Goal: Share content

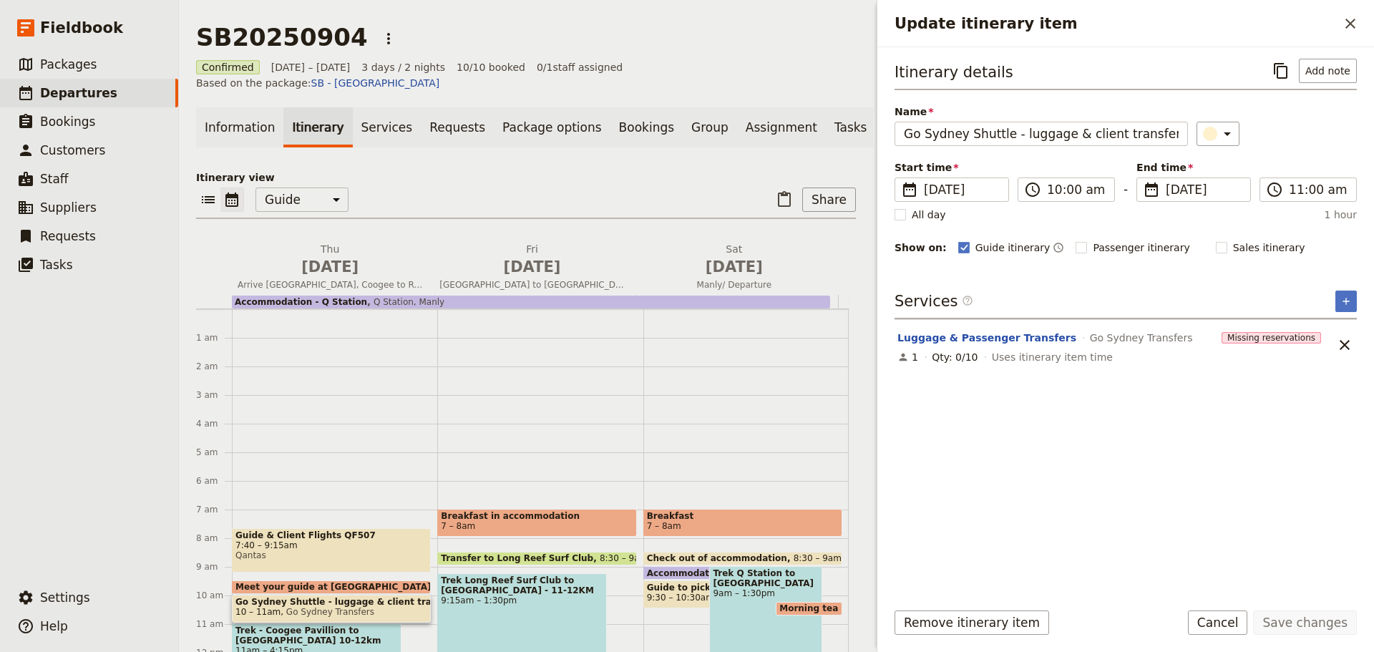
select select "STAFF"
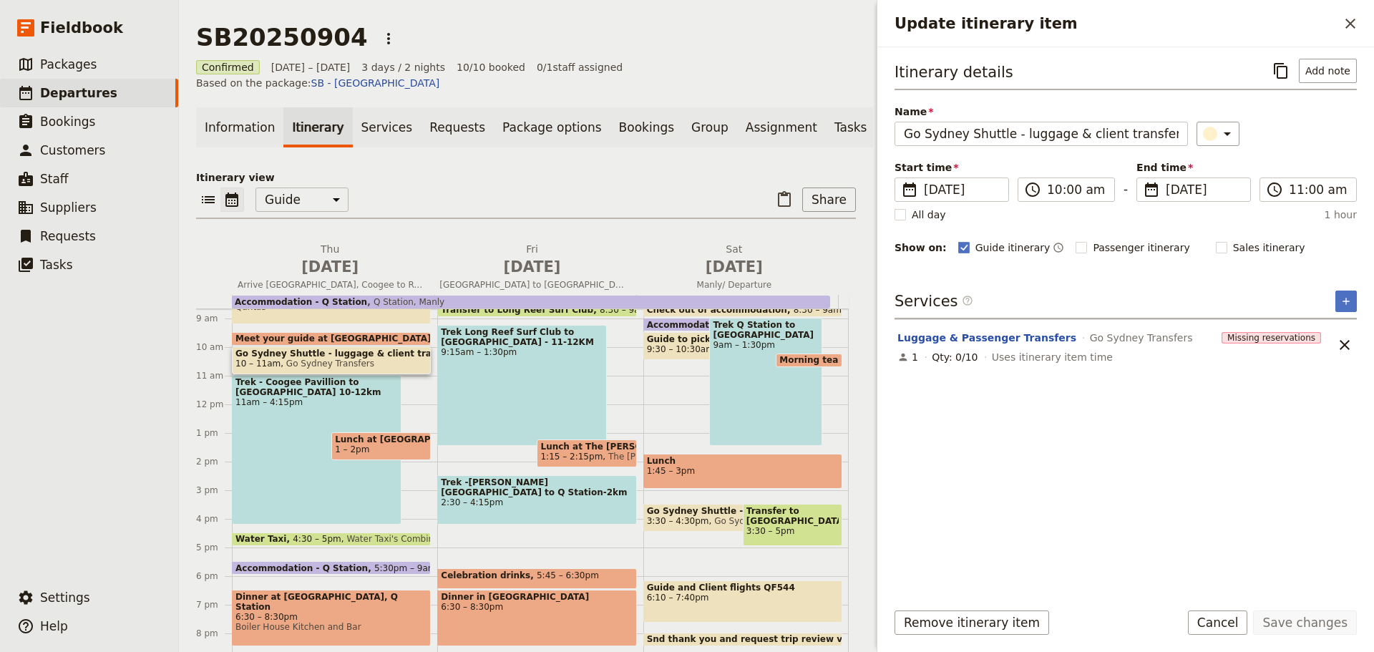
scroll to position [251, 0]
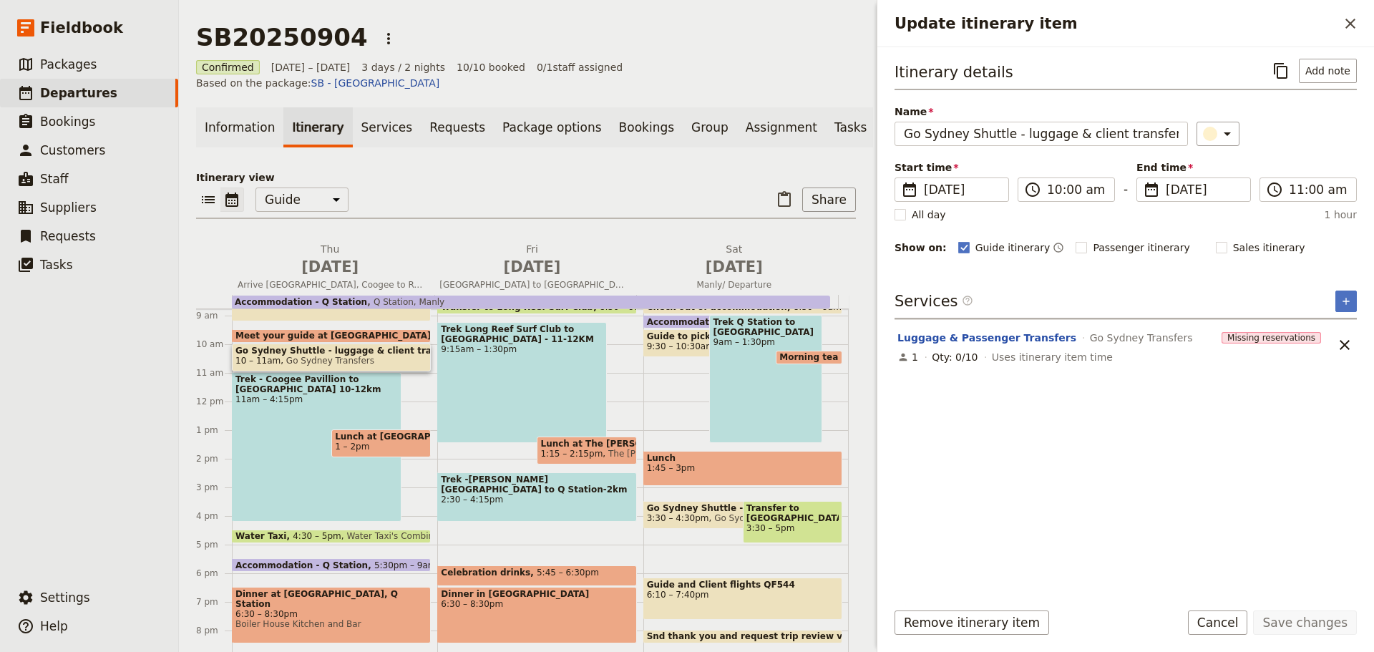
click at [351, 537] on span at bounding box center [332, 540] width 198 height 6
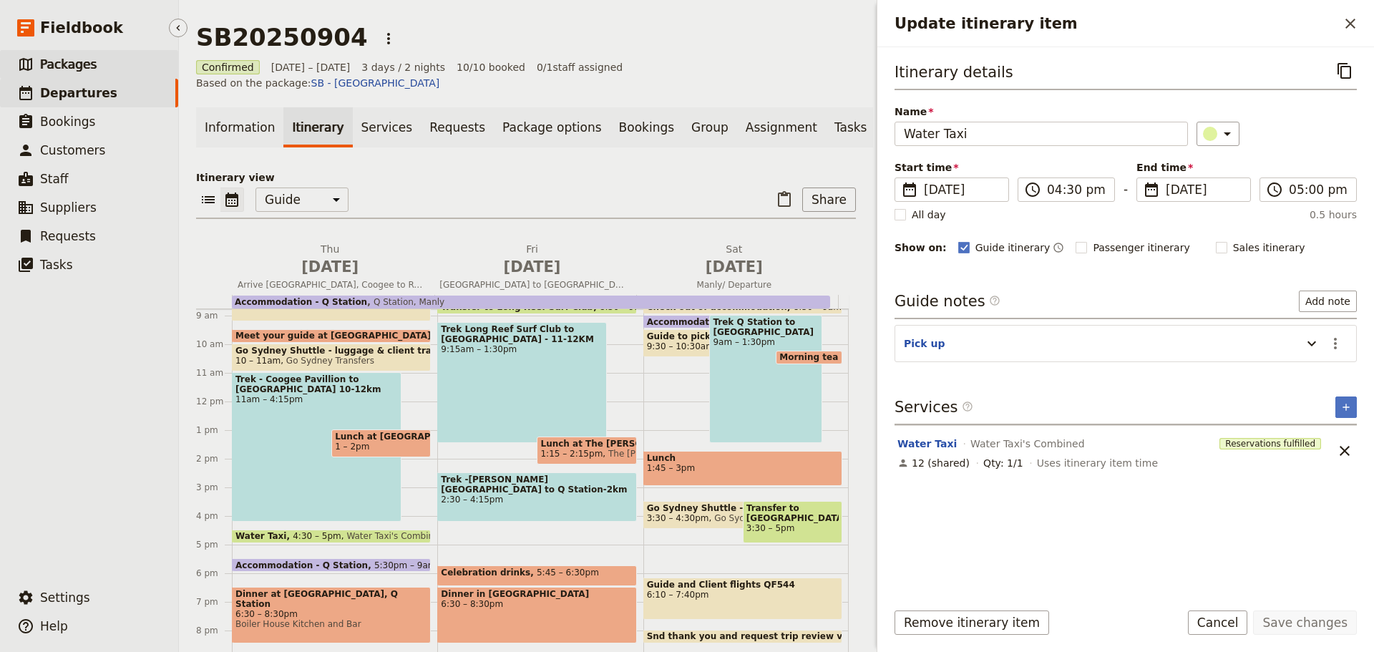
click at [67, 65] on span "Packages" at bounding box center [68, 64] width 57 height 14
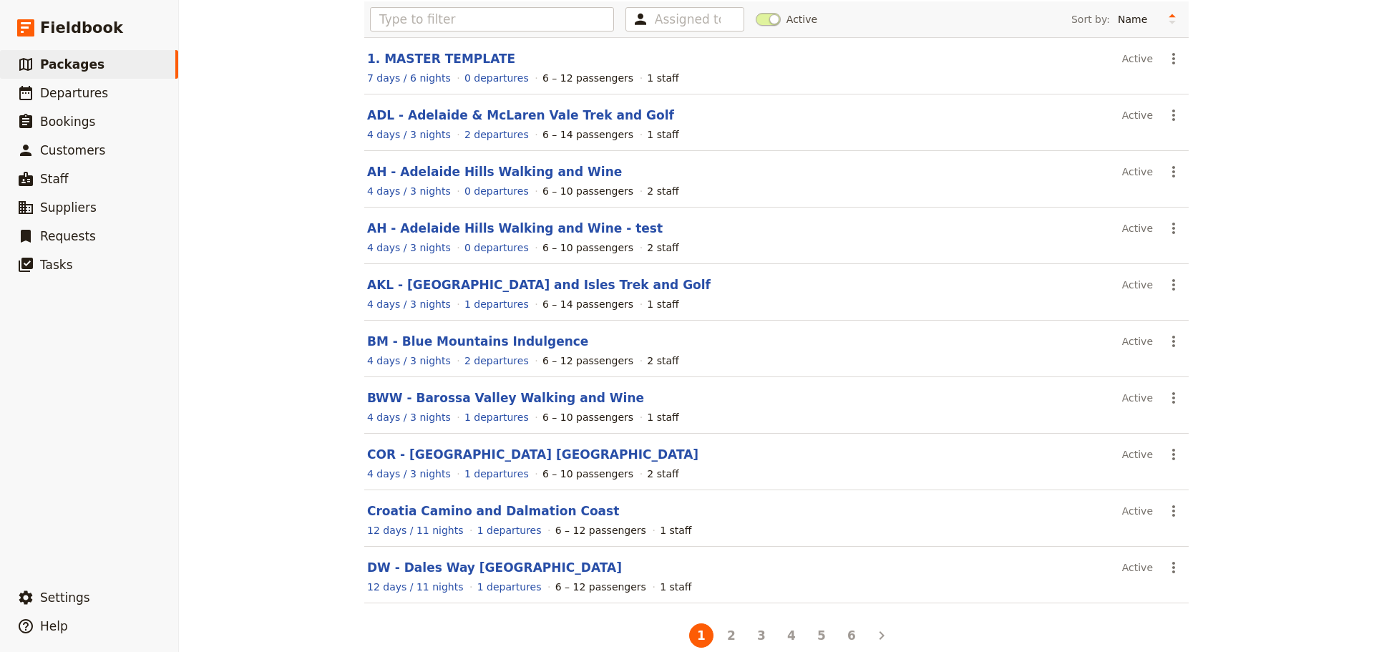
scroll to position [122, 0]
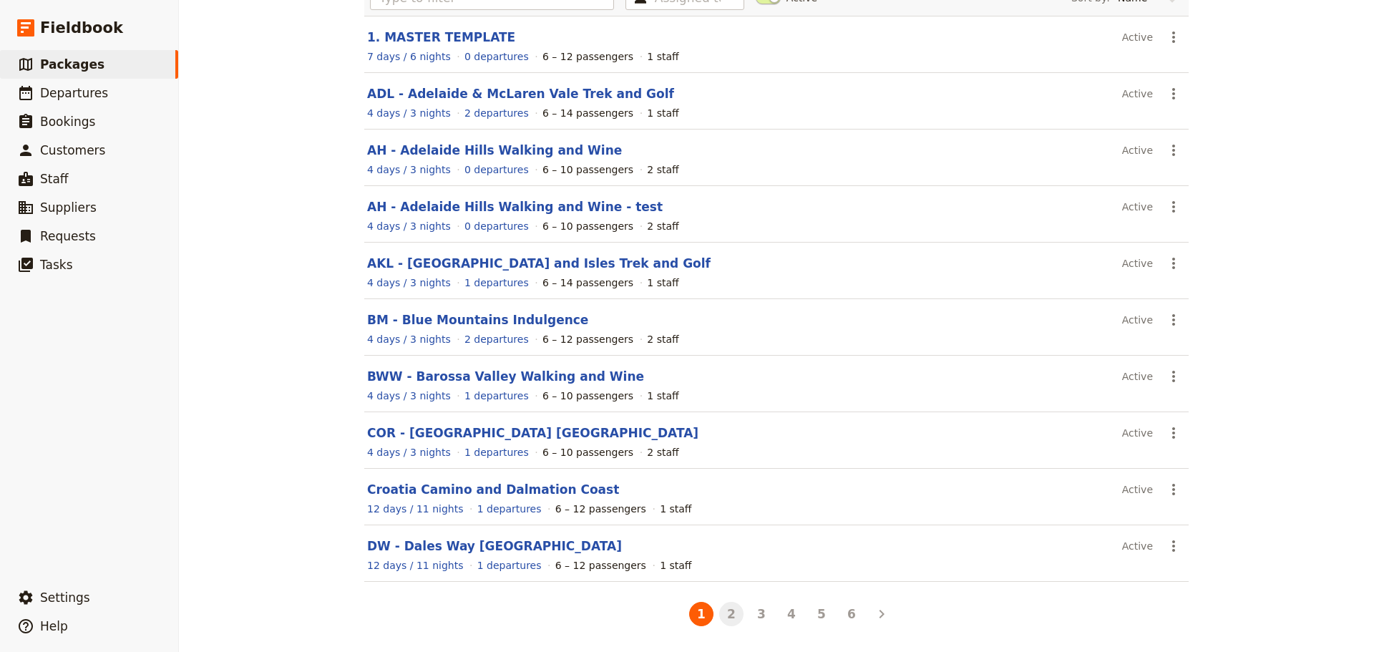
click at [726, 619] on button "2" at bounding box center [731, 614] width 24 height 24
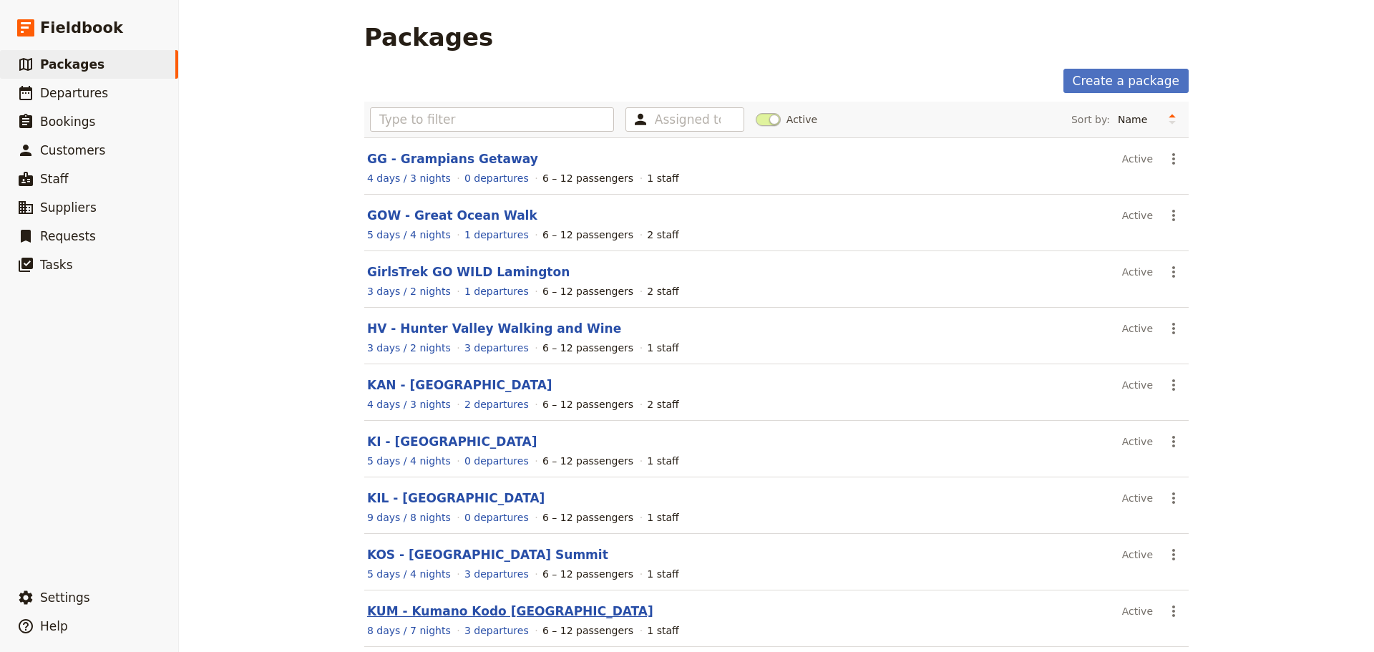
click at [424, 613] on link "KUM - Kumano Kodo [GEOGRAPHIC_DATA]" at bounding box center [510, 611] width 286 height 14
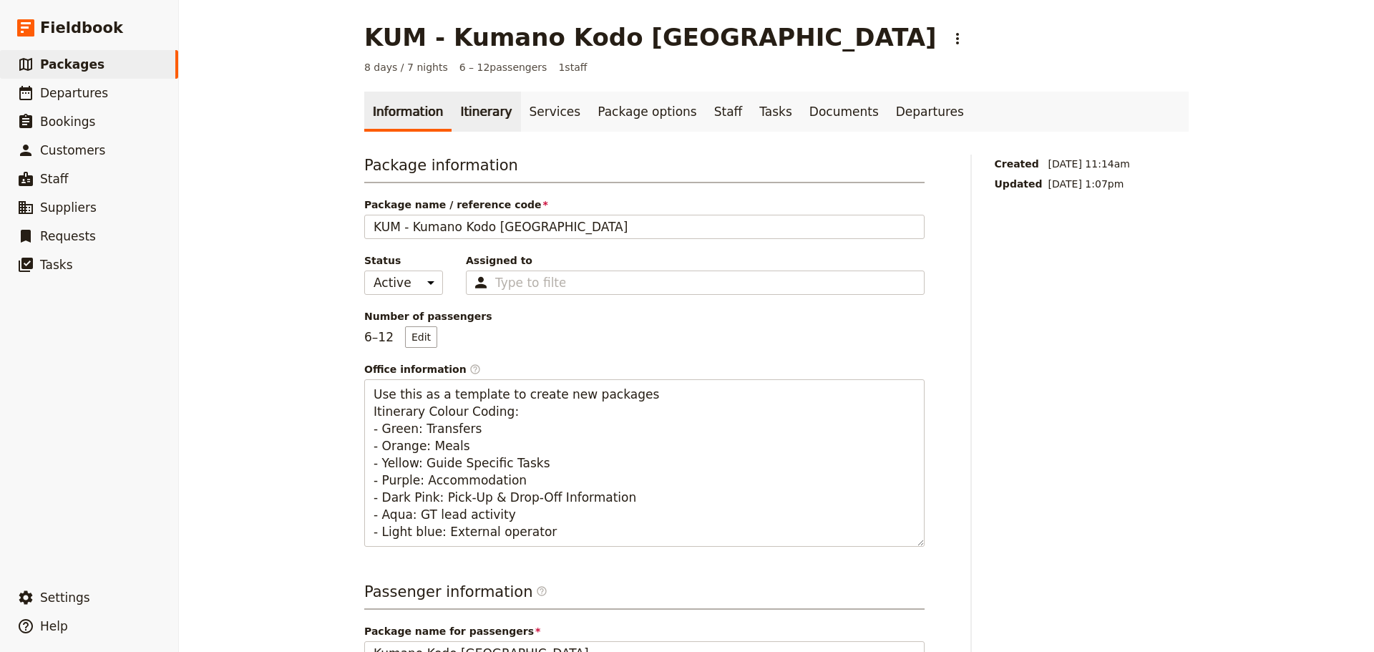
click at [466, 118] on link "Itinerary" at bounding box center [486, 112] width 69 height 40
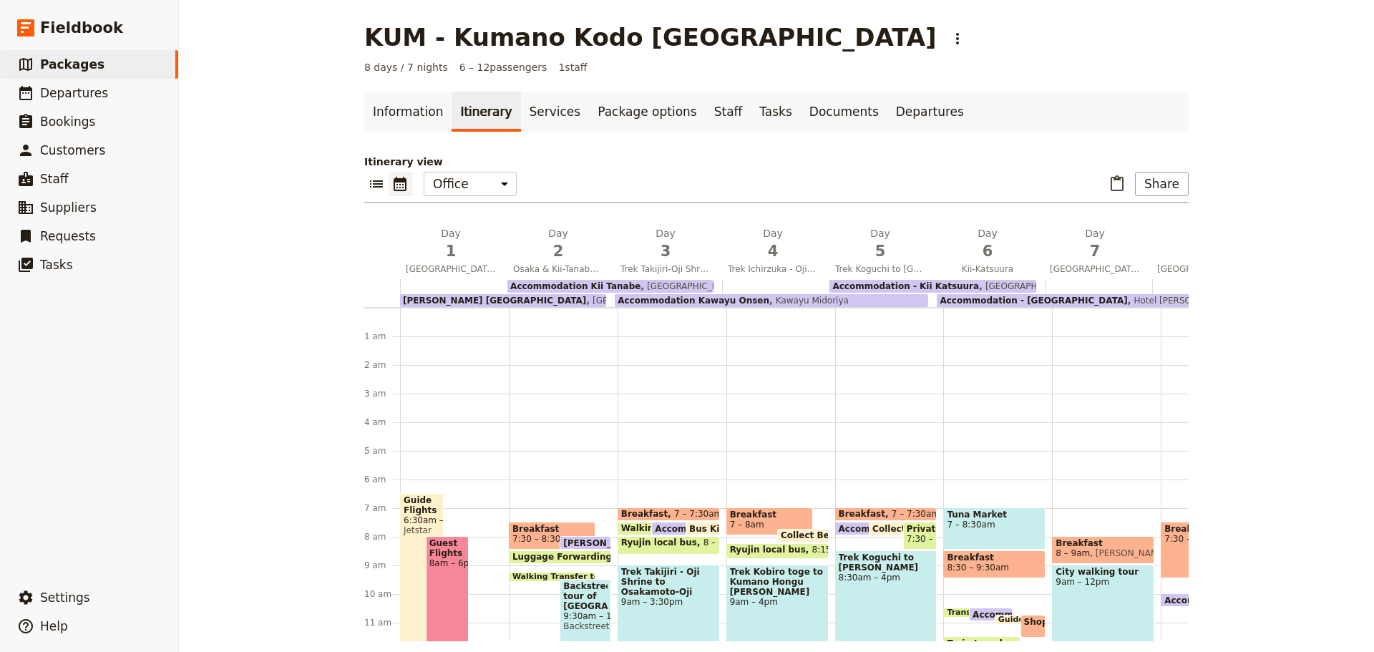
scroll to position [172, 0]
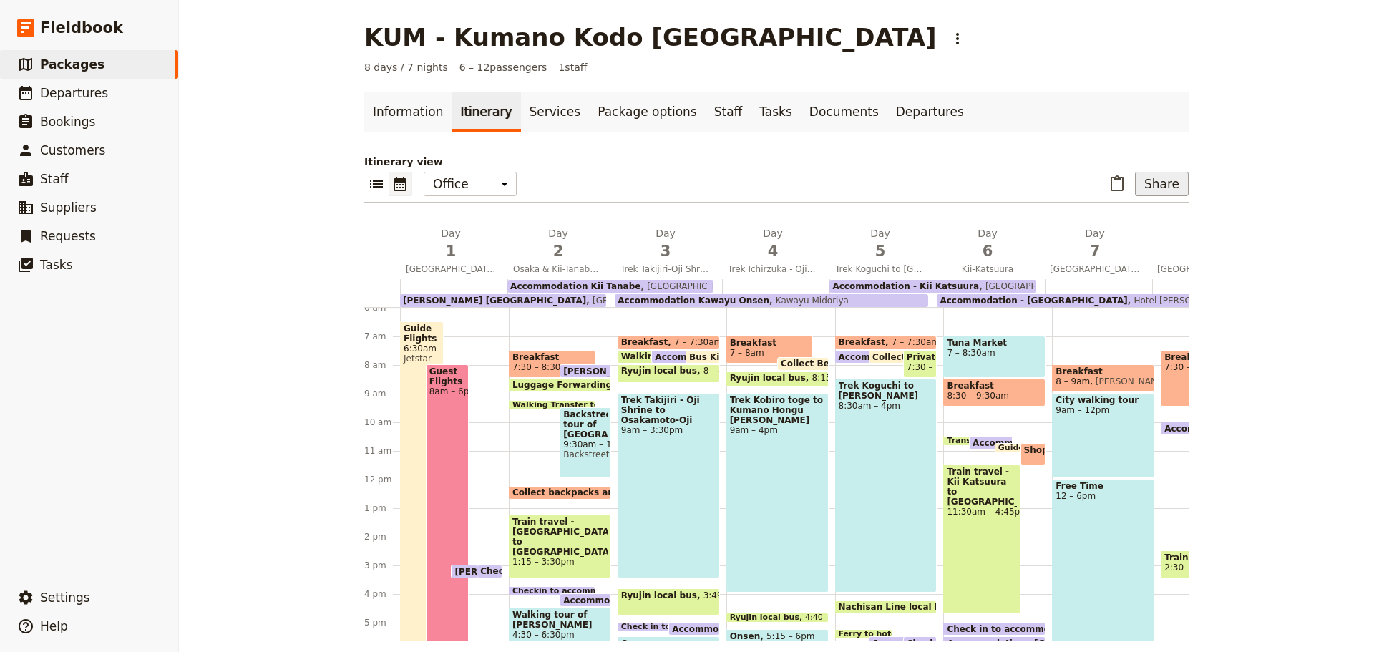
click at [1156, 185] on button "Share" at bounding box center [1162, 184] width 54 height 24
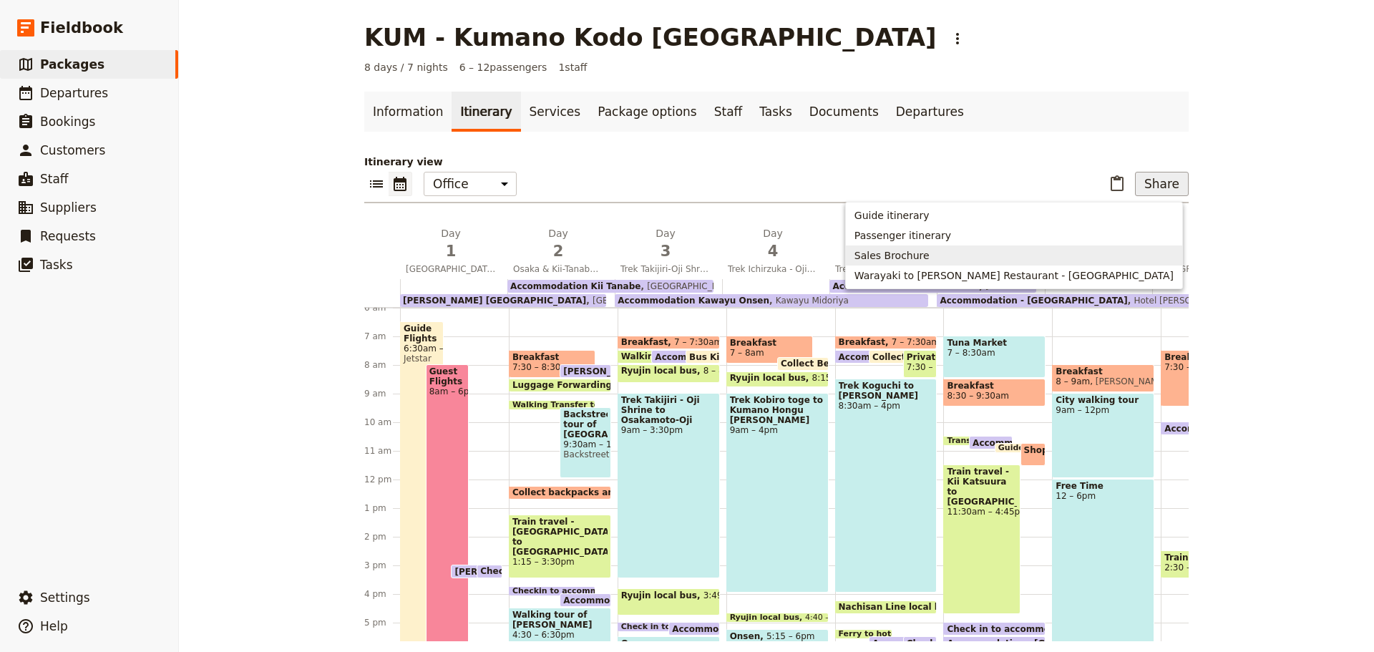
click at [930, 253] on span "Sales Brochure" at bounding box center [891, 255] width 75 height 14
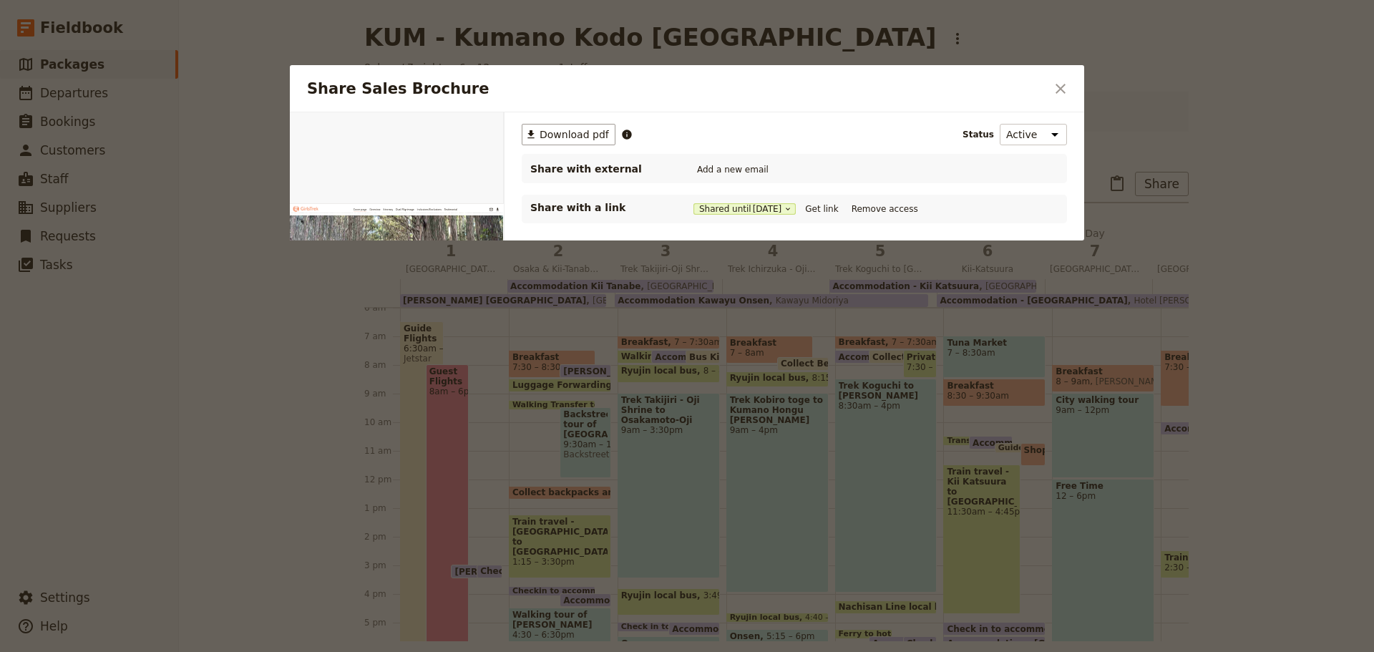
scroll to position [0, 0]
click at [830, 209] on button "Get link" at bounding box center [821, 209] width 40 height 16
click at [833, 213] on button "Get link" at bounding box center [821, 209] width 40 height 16
click at [1057, 89] on icon "Close dialog" at bounding box center [1060, 88] width 17 height 17
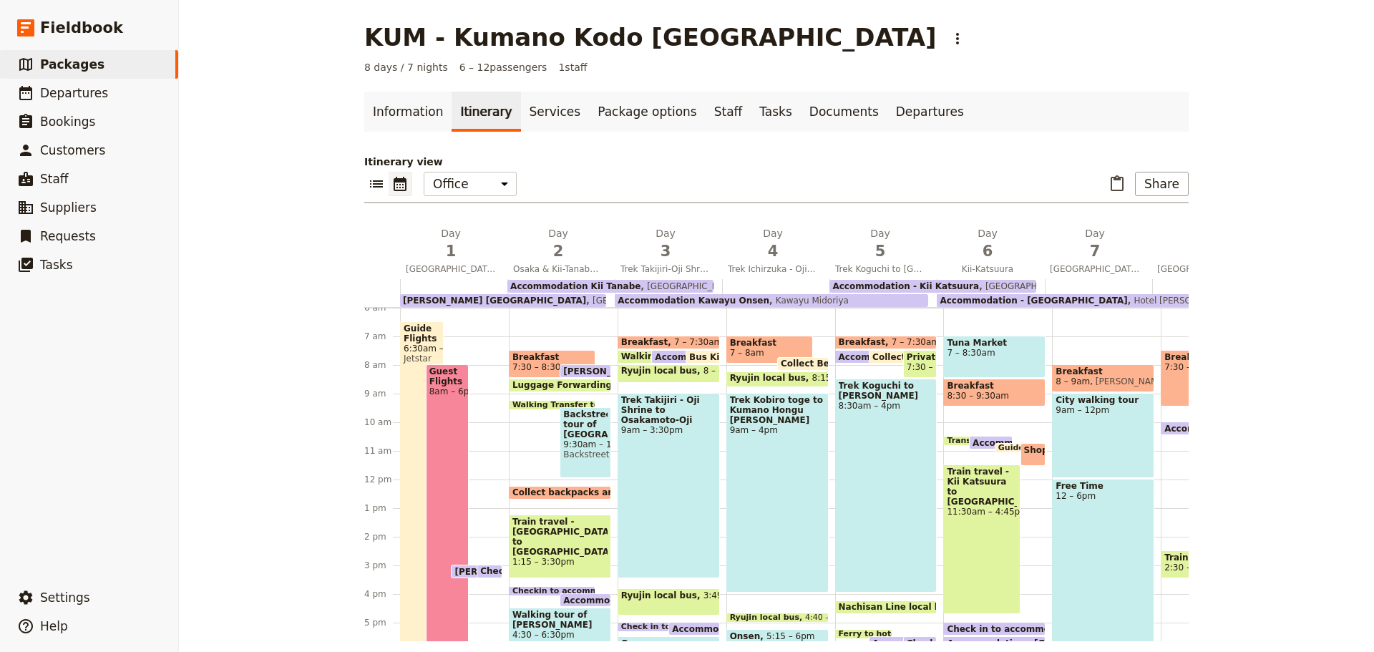
click at [658, 35] on h1 "KUM - Kumano Kodo [GEOGRAPHIC_DATA]" at bounding box center [650, 37] width 572 height 29
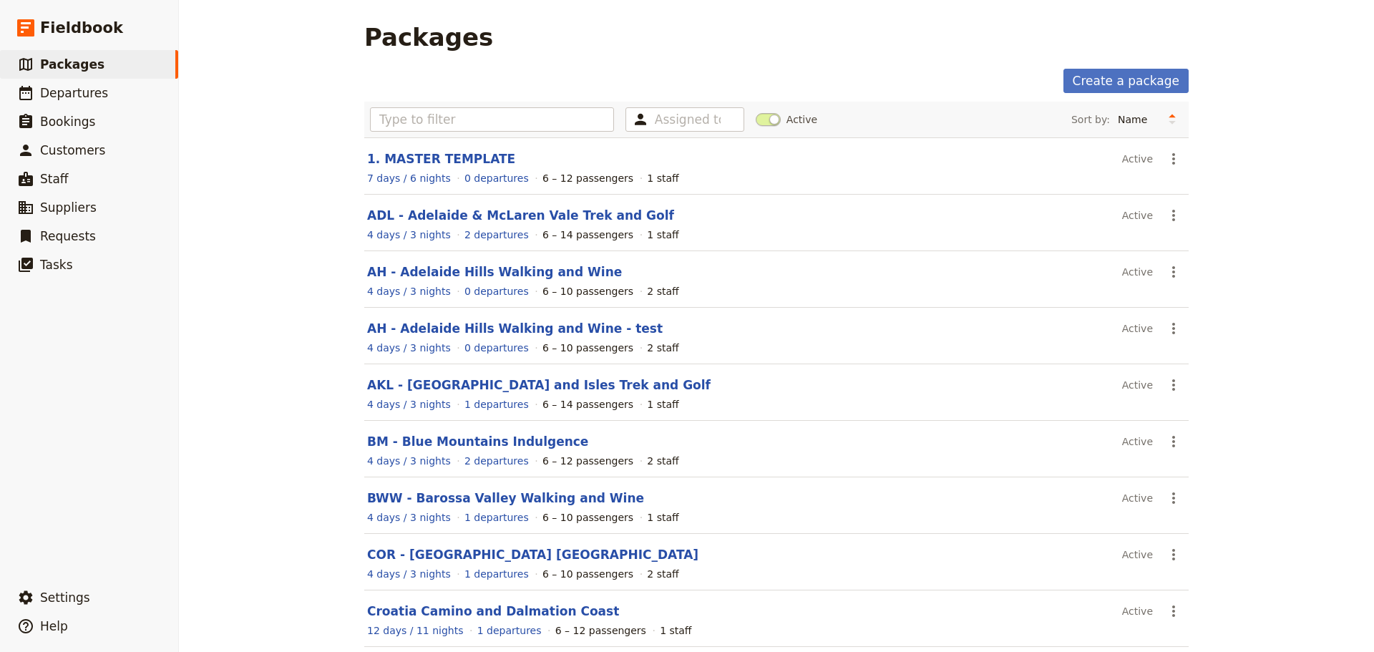
scroll to position [122, 0]
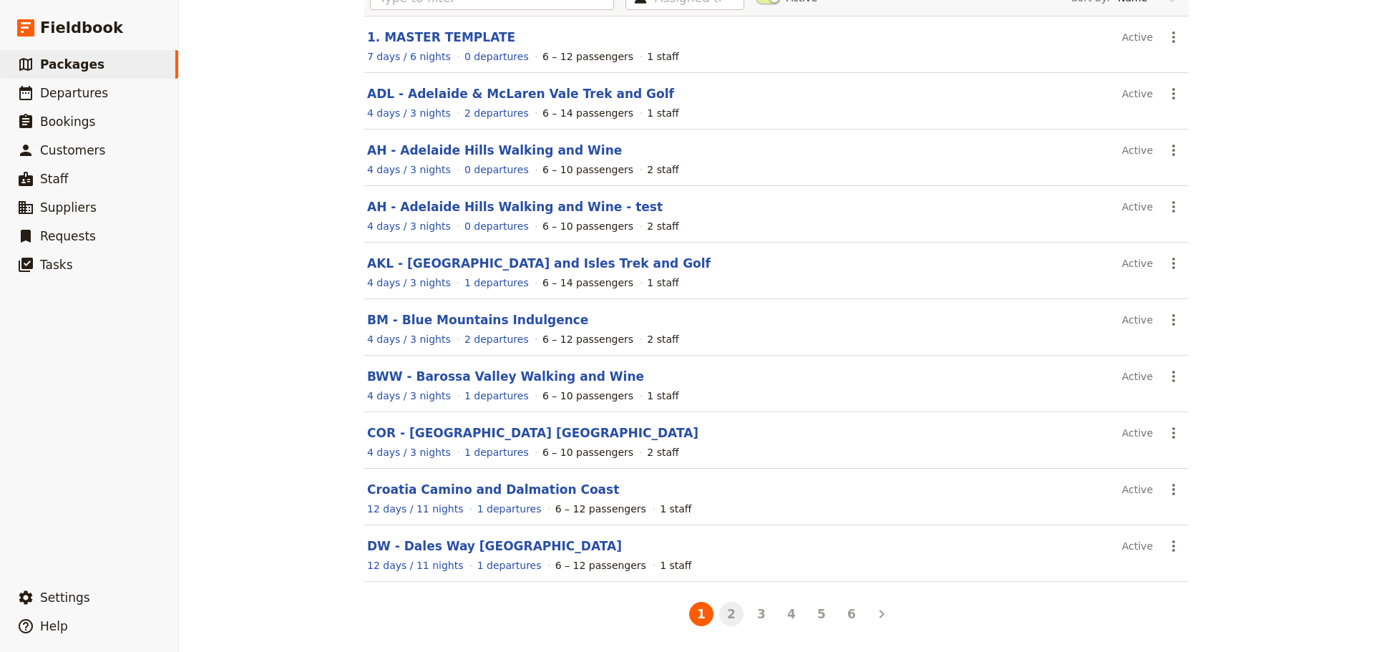
click at [726, 613] on button "2" at bounding box center [731, 614] width 24 height 24
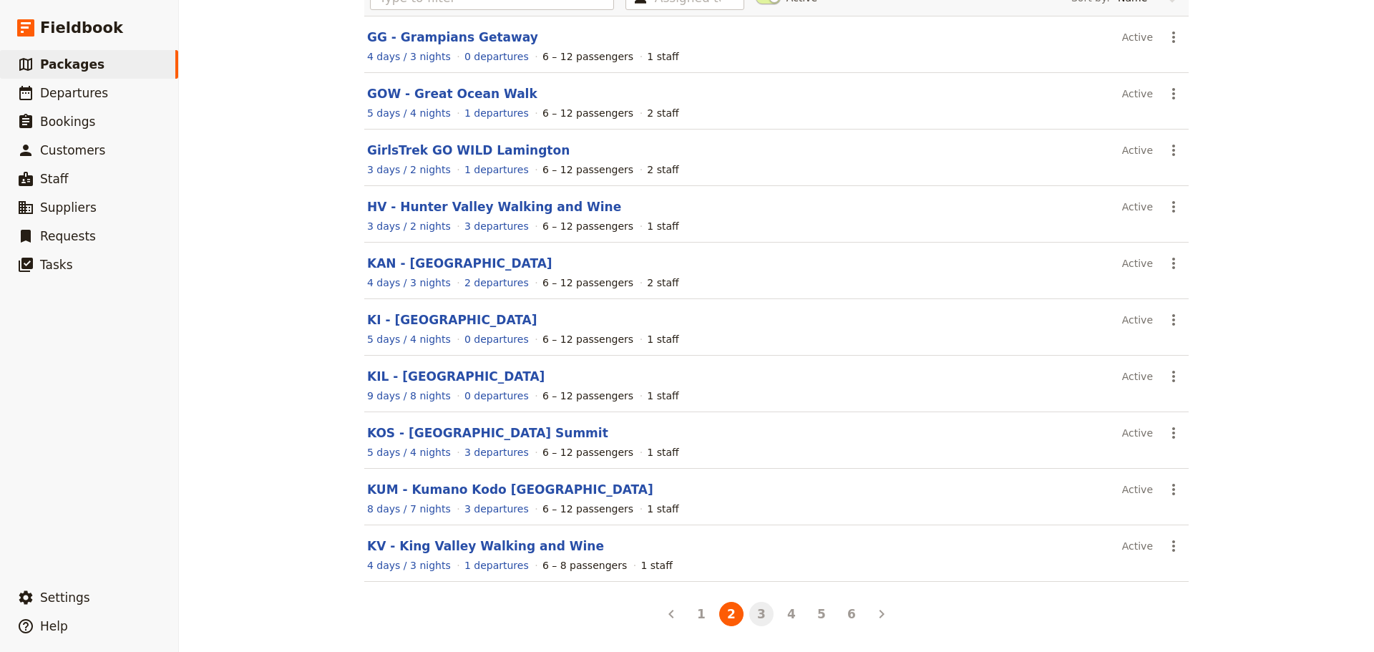
click at [756, 620] on button "3" at bounding box center [761, 614] width 24 height 24
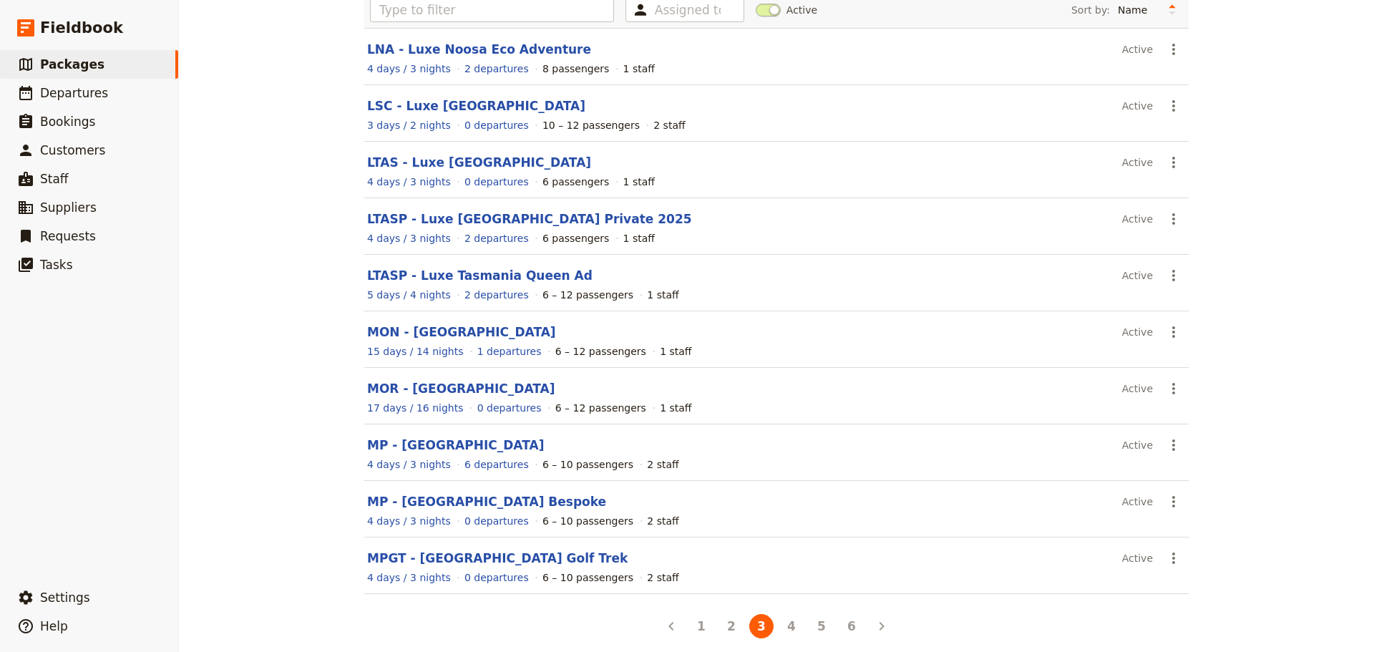
scroll to position [119, 0]
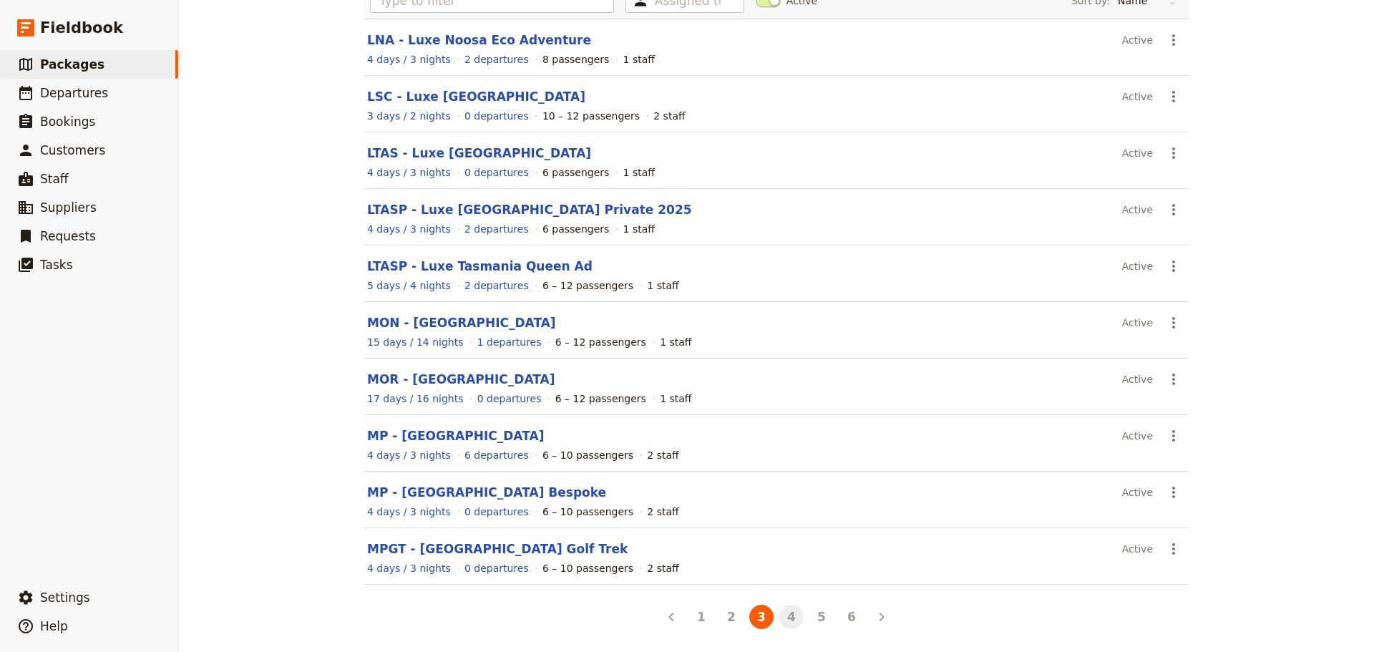
click at [787, 618] on button "4" at bounding box center [791, 617] width 24 height 24
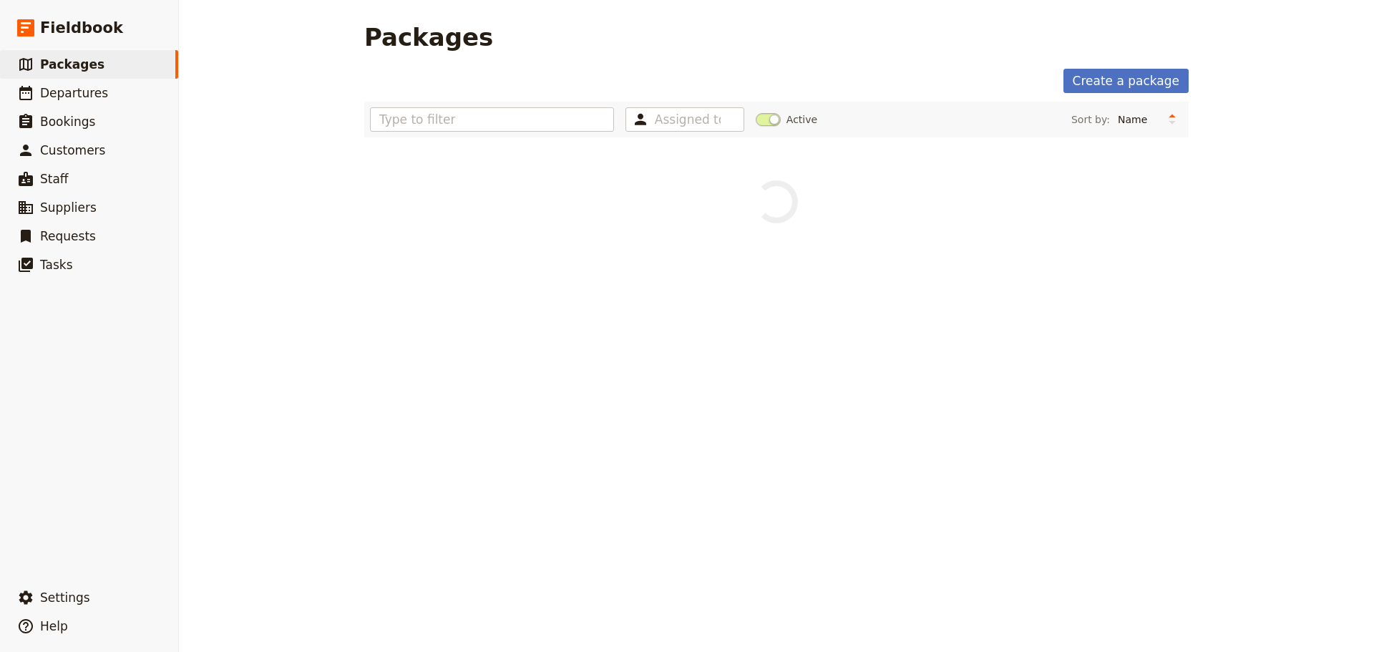
scroll to position [0, 0]
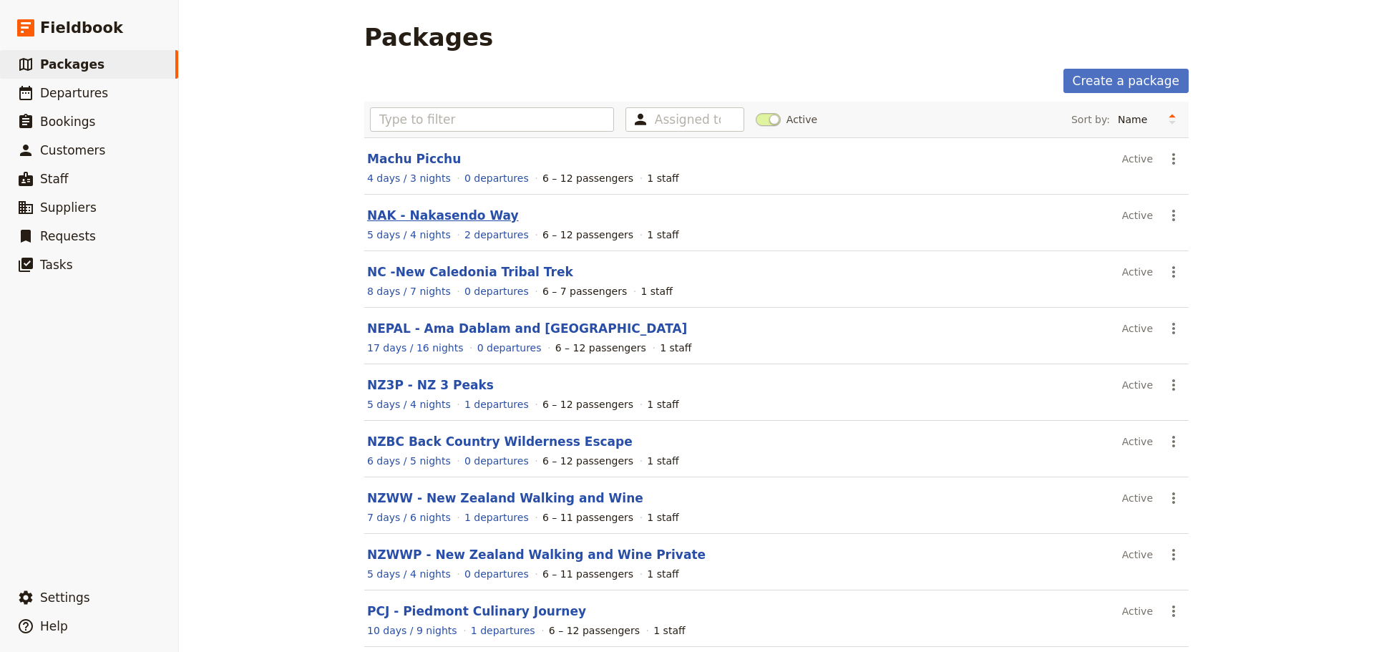
click at [421, 214] on link "NAK - Nakasendo Way" at bounding box center [443, 215] width 152 height 14
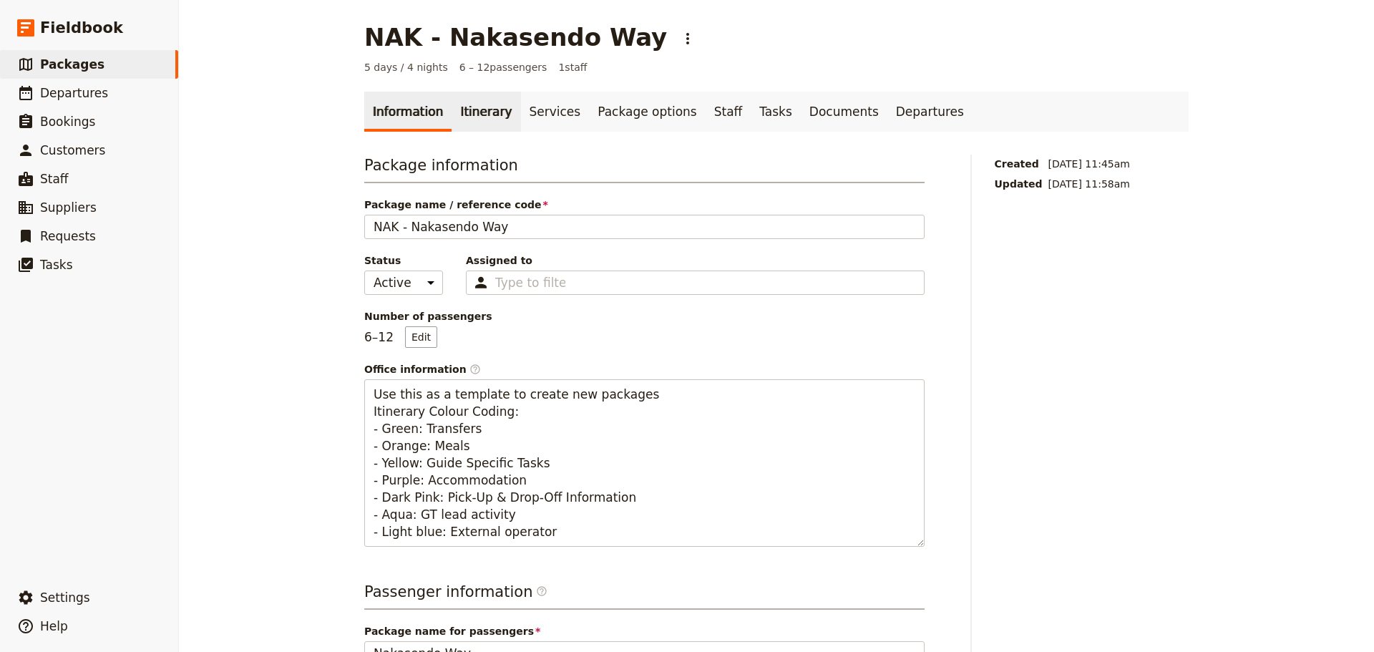
click at [462, 111] on link "Itinerary" at bounding box center [486, 112] width 69 height 40
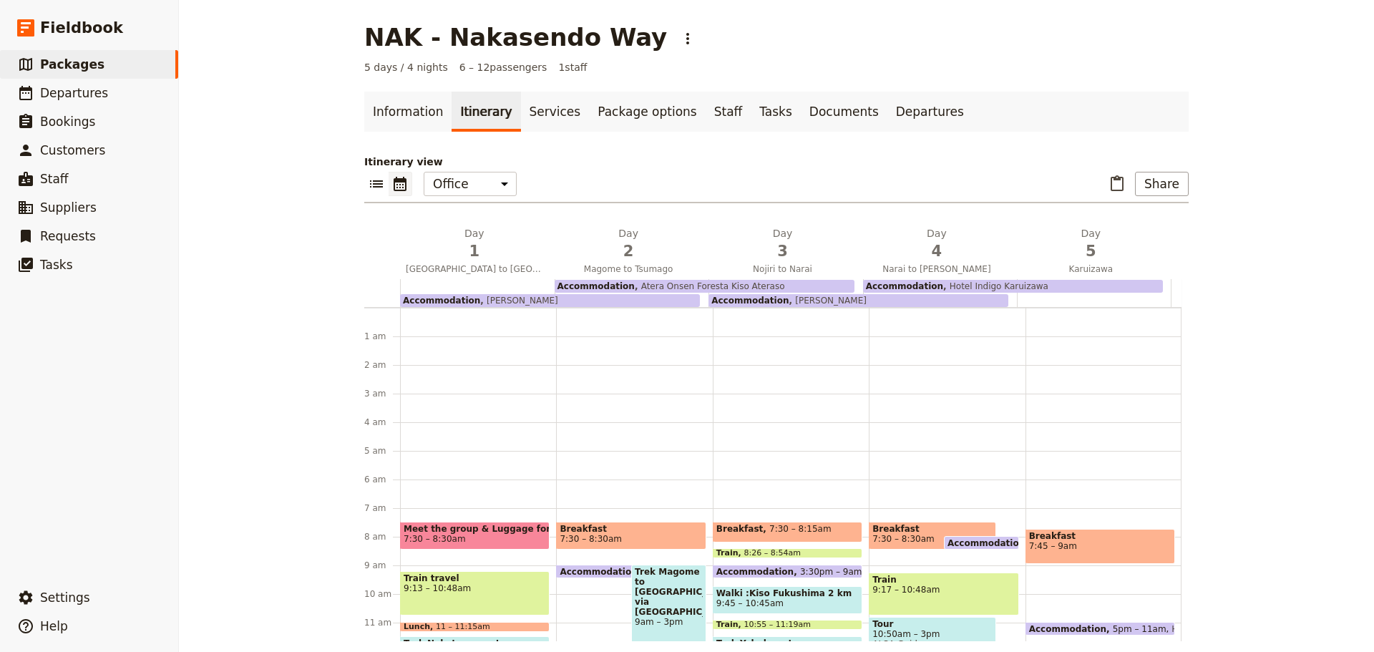
scroll to position [186, 0]
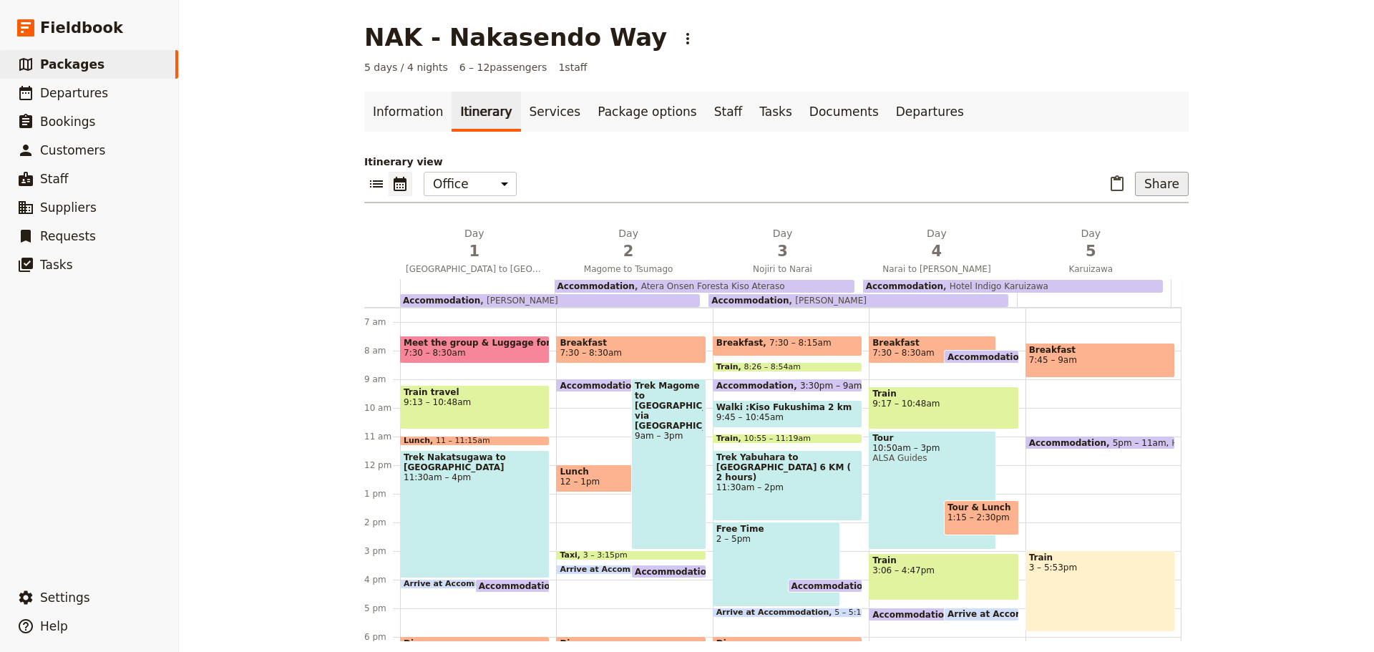
click at [1154, 185] on button "Share" at bounding box center [1162, 184] width 54 height 24
click at [1101, 253] on span "Sales Brochure" at bounding box center [1114, 255] width 75 height 14
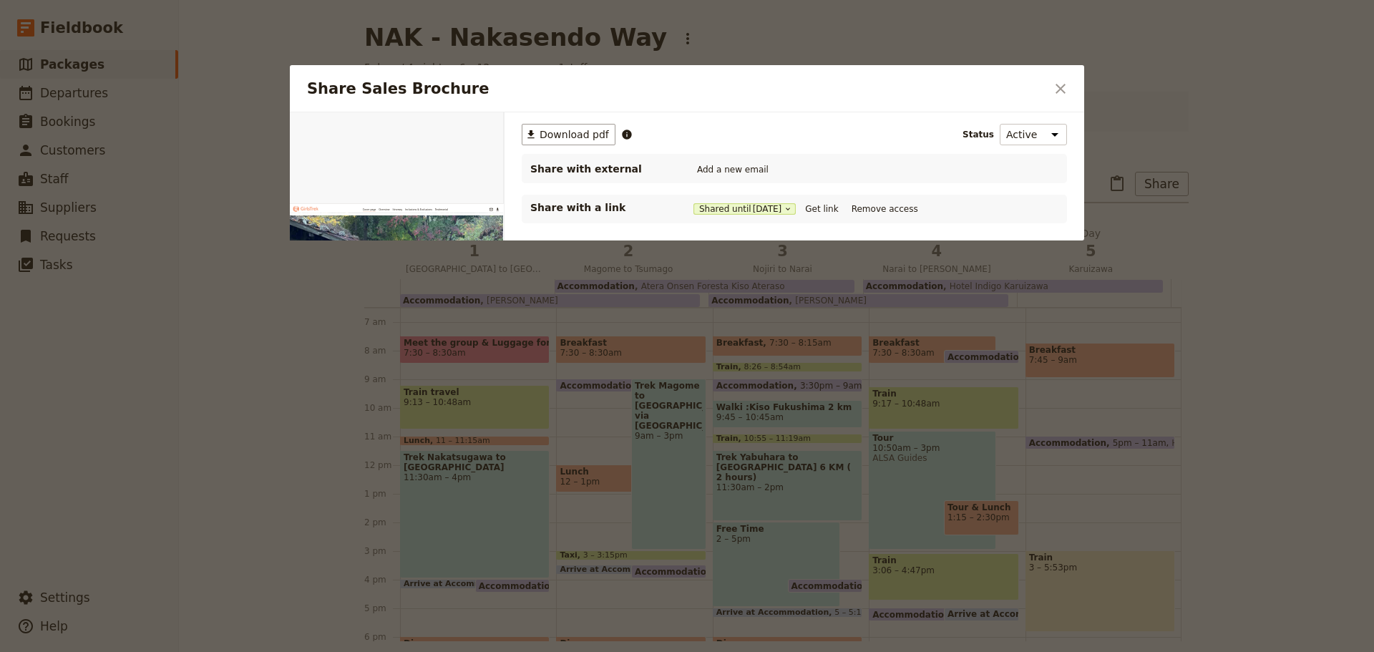
scroll to position [0, 0]
click at [831, 208] on button "Get link" at bounding box center [821, 209] width 40 height 16
